Goal: Information Seeking & Learning: Learn about a topic

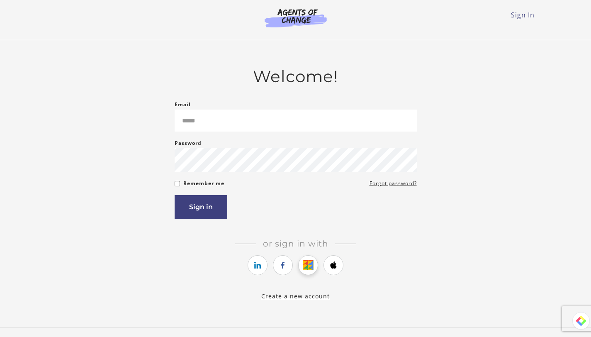
click at [309, 261] on link "https://courses.thinkific.com/users/auth/google?ss%5Breferral%5D=&ss%5Buser_ret…" at bounding box center [308, 265] width 20 height 20
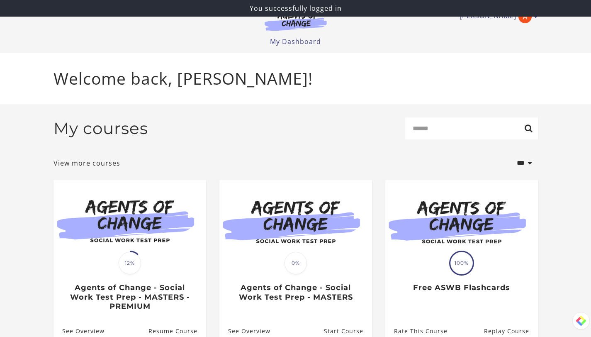
click at [301, 138] on div "My courses Search" at bounding box center [295, 131] width 484 height 29
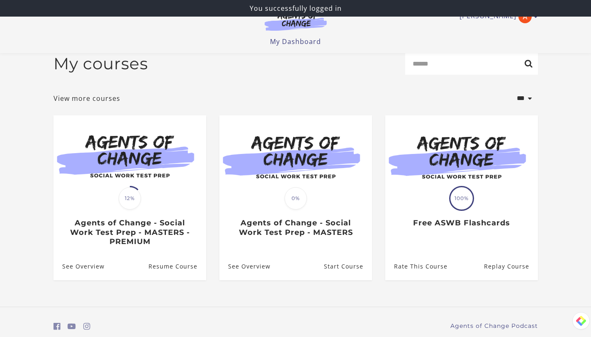
scroll to position [44, 0]
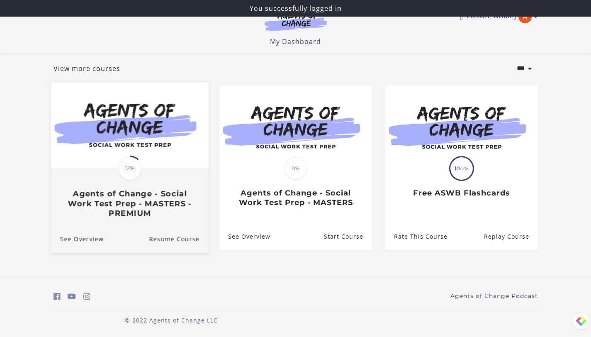
click at [112, 178] on div "Translation missing: en.liquid.partials.dashboard_course_card.progress_descript…" at bounding box center [130, 192] width 158 height 49
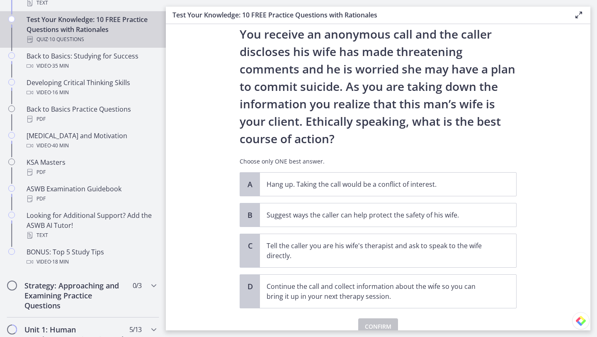
scroll to position [63, 0]
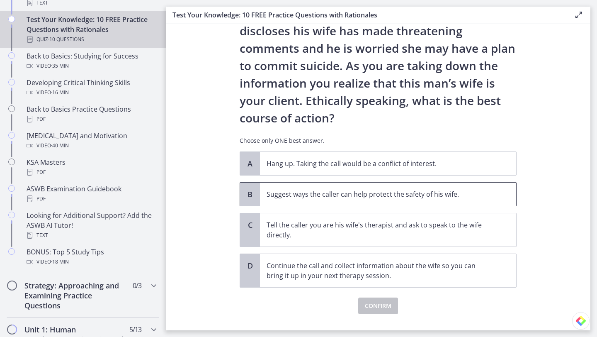
click at [260, 198] on span "Suggest ways the caller can help protect the safety of his wife." at bounding box center [388, 193] width 256 height 23
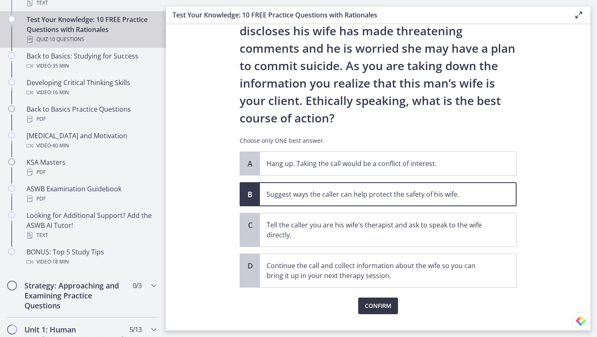
click at [369, 299] on button "Confirm" at bounding box center [378, 305] width 40 height 17
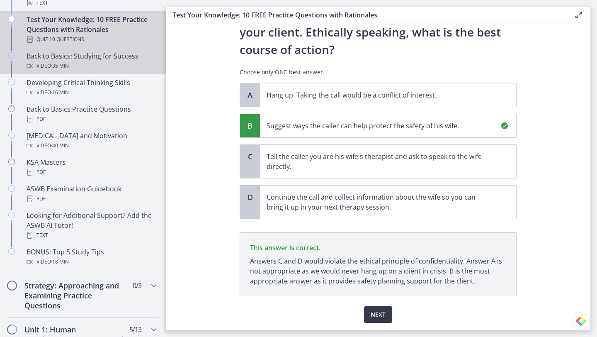
scroll to position [158, 0]
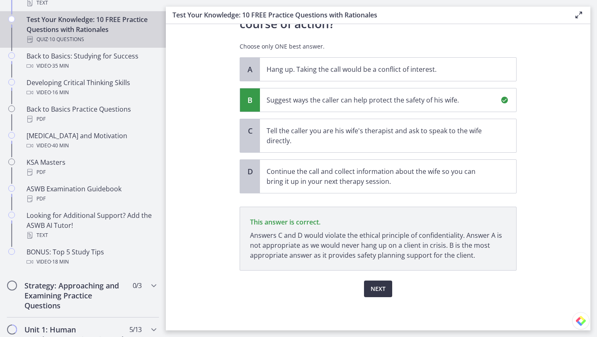
click at [376, 283] on button "Next" at bounding box center [378, 288] width 28 height 17
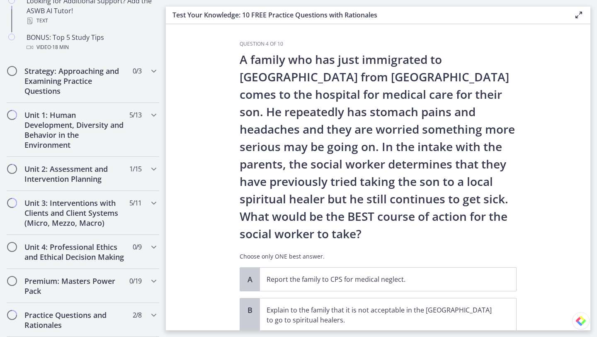
scroll to position [486, 0]
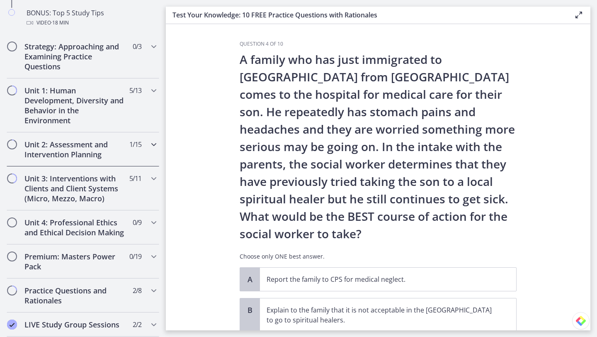
click at [68, 146] on h2 "Unit 2: Assessment and Intervention Planning" at bounding box center [74, 149] width 101 height 20
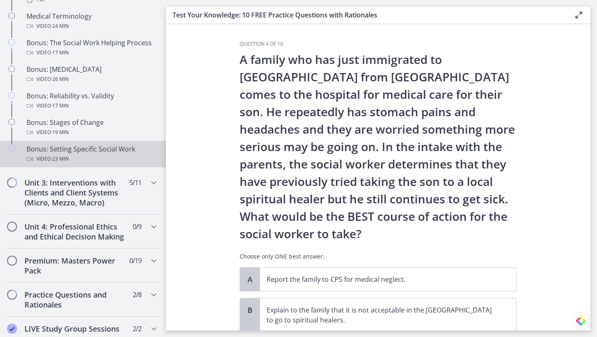
scroll to position [641, 0]
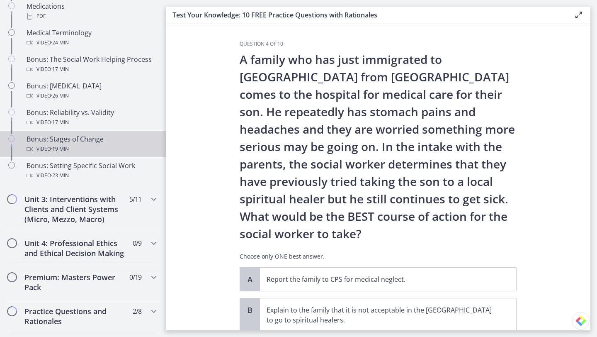
click at [68, 154] on span "· 19 min" at bounding box center [60, 149] width 18 height 10
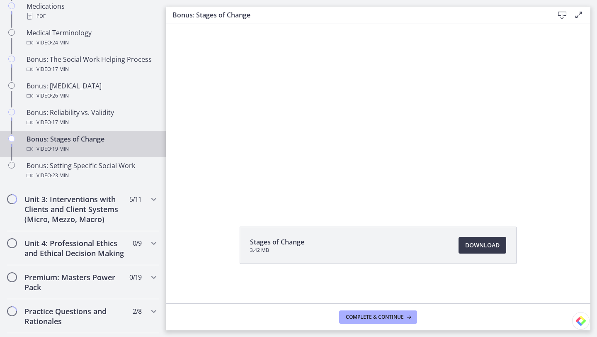
scroll to position [39, 0]
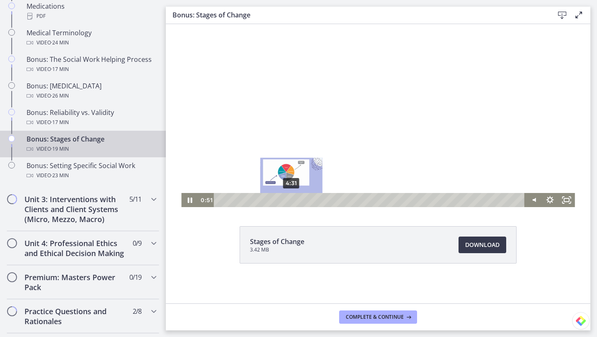
click at [288, 200] on div "4:31" at bounding box center [370, 200] width 301 height 14
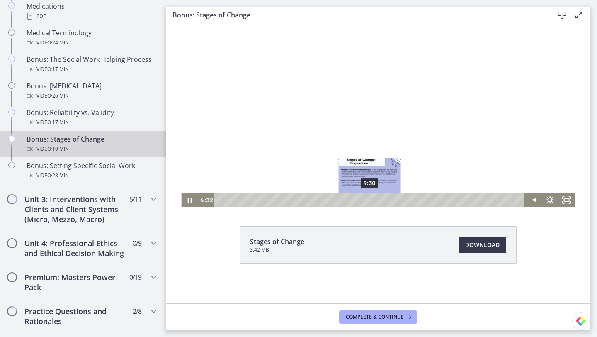
click at [367, 200] on div "9:30" at bounding box center [370, 200] width 301 height 14
click at [182, 204] on icon "Pause" at bounding box center [190, 200] width 20 height 17
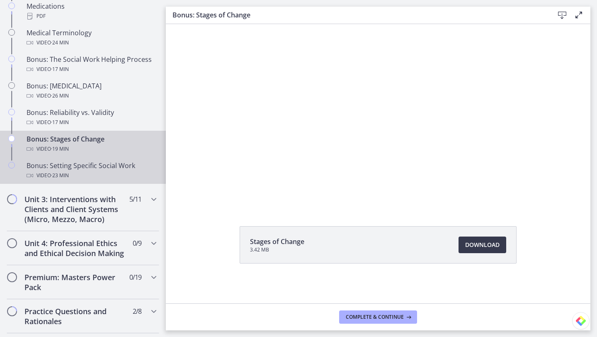
click at [36, 177] on div "Bonus: Setting Specific Social Work Video · 23 min" at bounding box center [91, 170] width 129 height 20
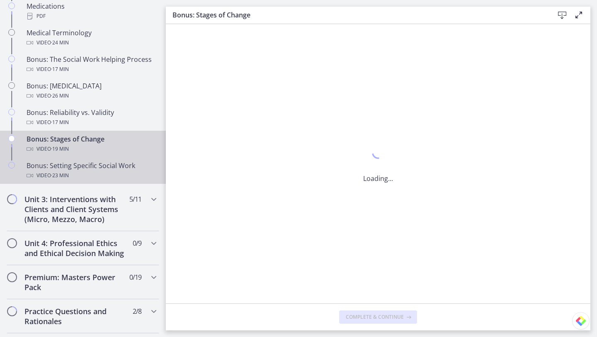
scroll to position [0, 0]
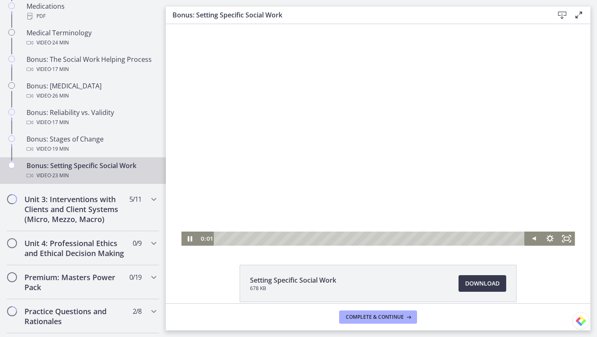
click at [253, 237] on div "Playbar" at bounding box center [370, 238] width 301 height 14
click at [187, 238] on icon "Pause" at bounding box center [189, 238] width 17 height 14
click at [250, 239] on div "2:36" at bounding box center [370, 238] width 301 height 14
click at [433, 240] on div "16:48" at bounding box center [370, 238] width 301 height 14
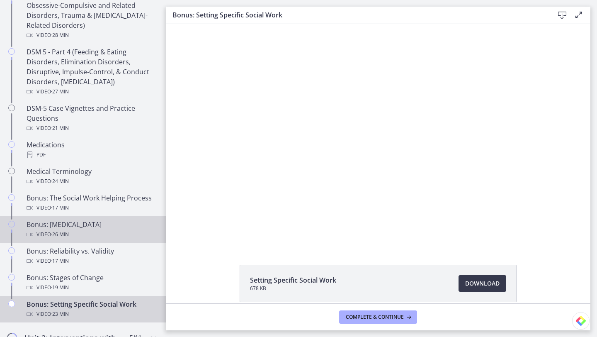
scroll to position [461, 0]
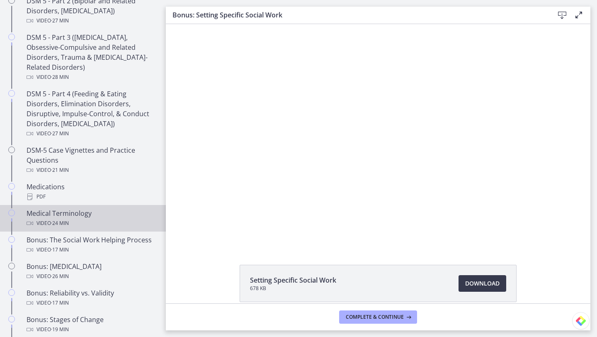
click at [77, 213] on div "Medical Terminology Video · 24 min" at bounding box center [91, 218] width 129 height 20
drag, startPoint x: 11, startPoint y: 221, endPoint x: 176, endPoint y: 245, distance: 167.2
click at [176, 245] on div "Medical Terminology Download Opens in a new window" at bounding box center [378, 163] width 425 height 279
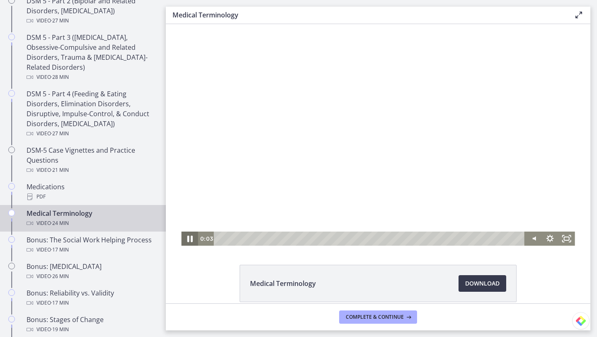
click at [189, 233] on icon "Pause" at bounding box center [190, 238] width 20 height 17
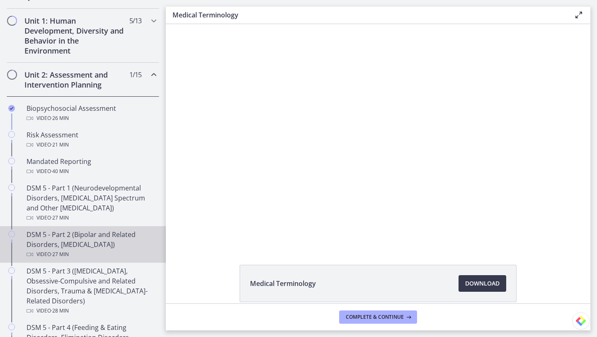
scroll to position [220, 0]
